Goal: Task Accomplishment & Management: Use online tool/utility

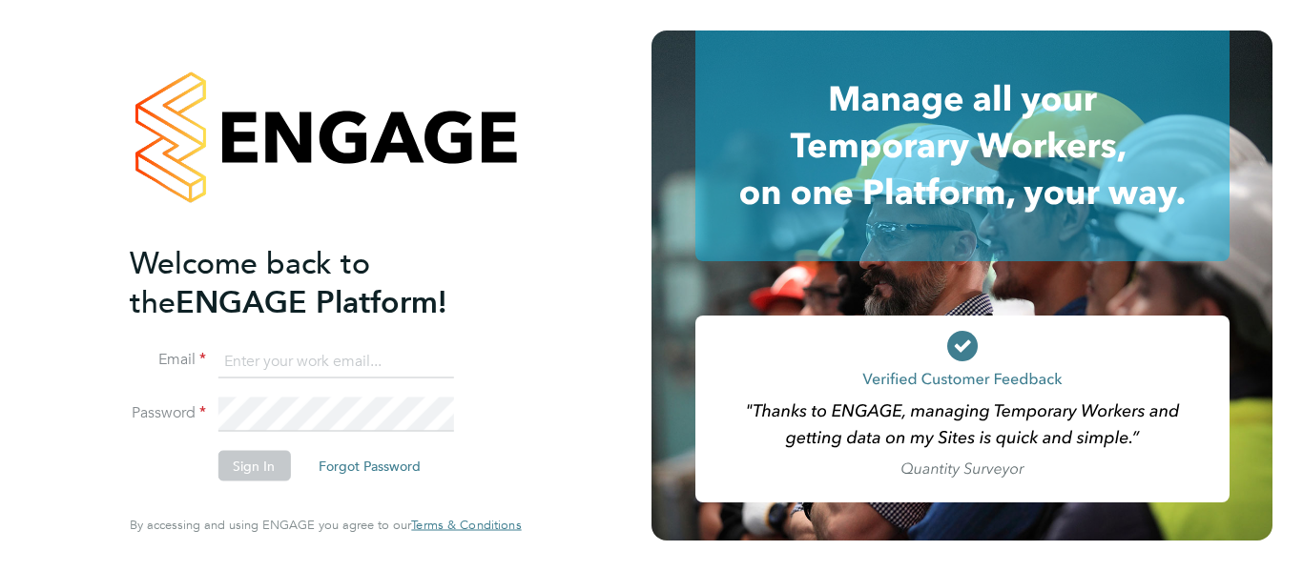
type input "[EMAIL_ADDRESS][DOMAIN_NAME]"
click at [261, 468] on button "Sign In" at bounding box center [253, 466] width 72 height 31
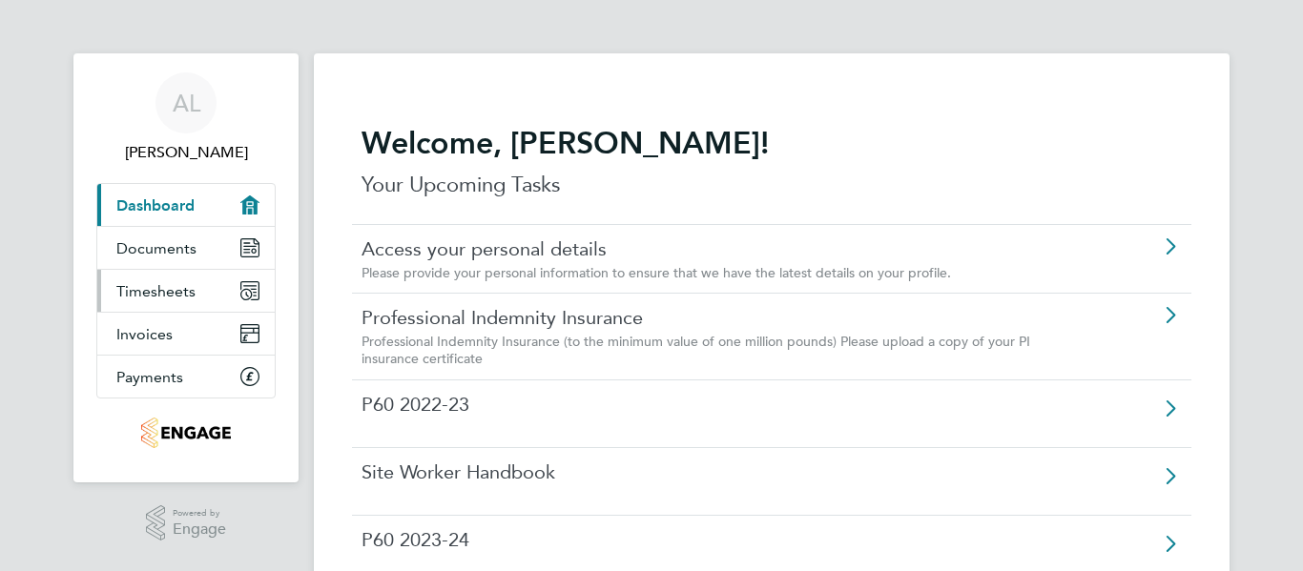
click at [144, 290] on span "Timesheets" at bounding box center [155, 291] width 79 height 18
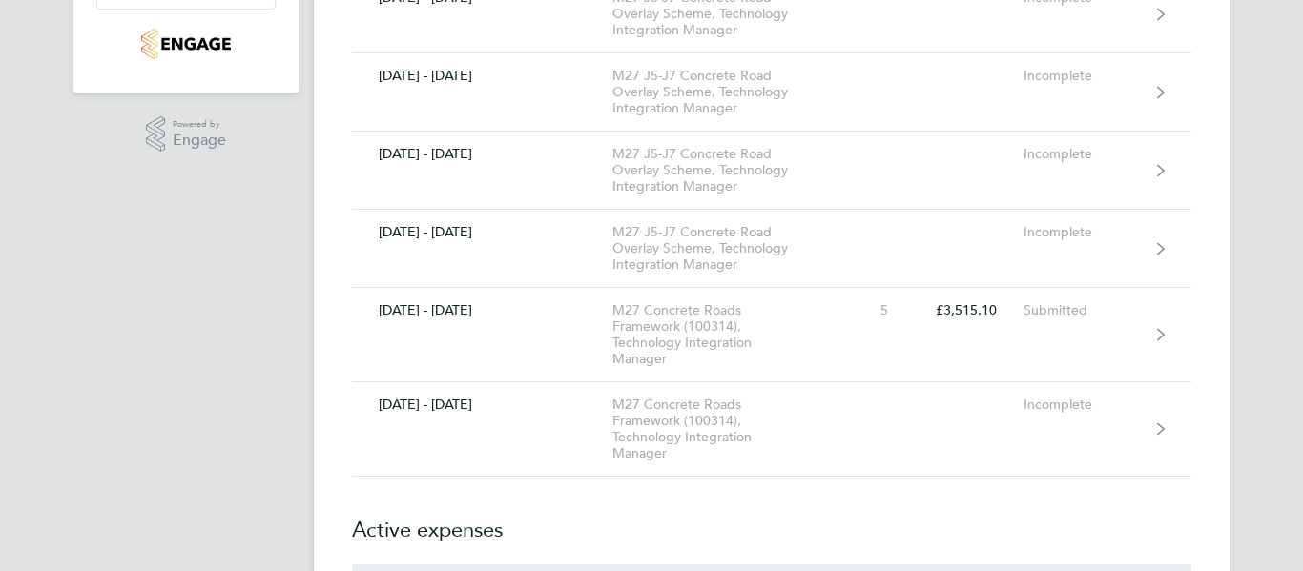
scroll to position [381, 0]
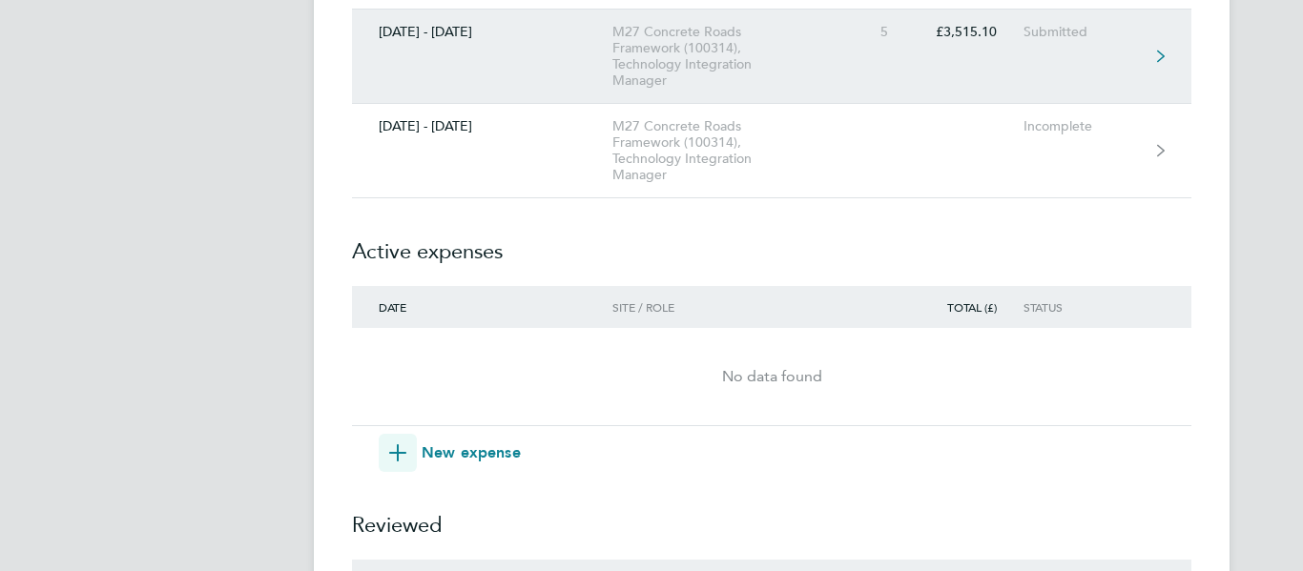
scroll to position [0, 0]
